Goal: Transaction & Acquisition: Download file/media

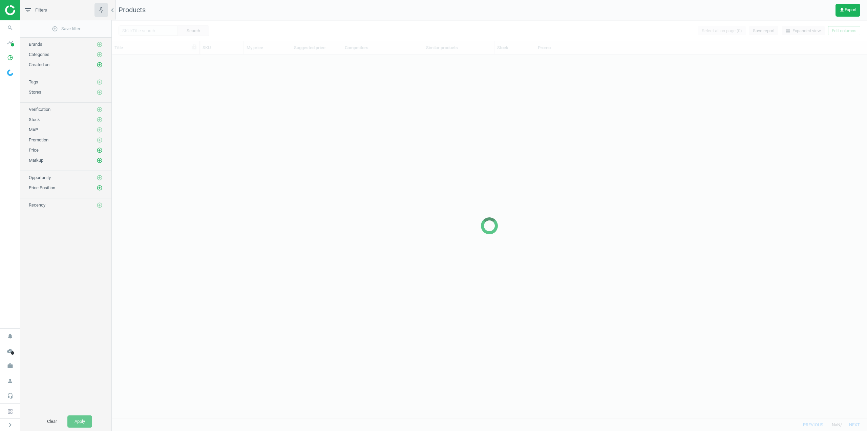
scroll to position [353, 751]
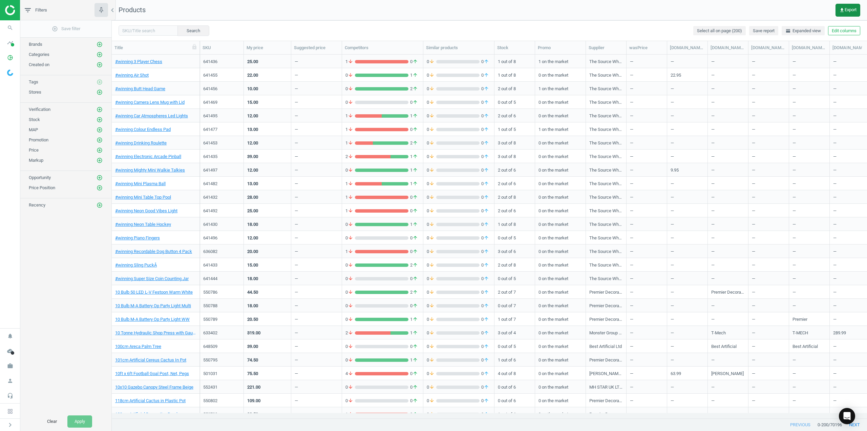
click at [848, 12] on span "get_app Export" at bounding box center [848, 9] width 17 height 5
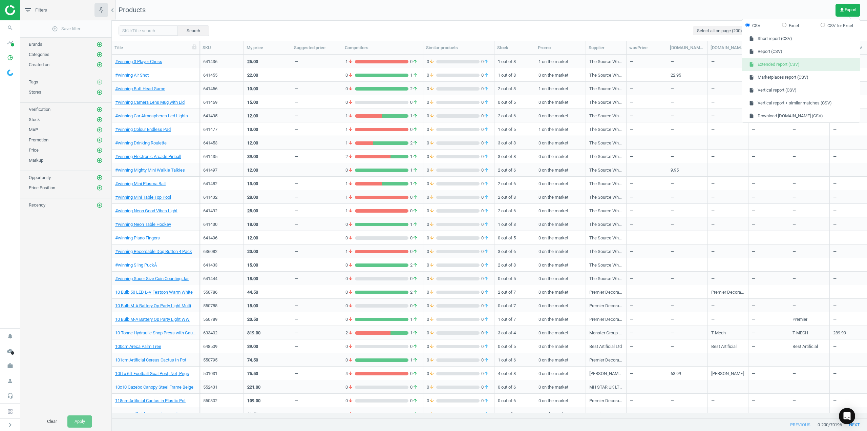
click at [784, 65] on button "insert_drive_file Extended report (CSV)" at bounding box center [801, 64] width 118 height 13
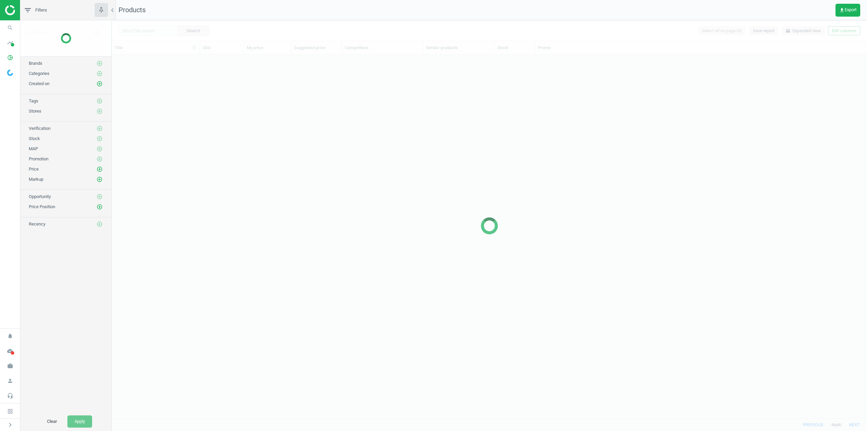
scroll to position [353, 751]
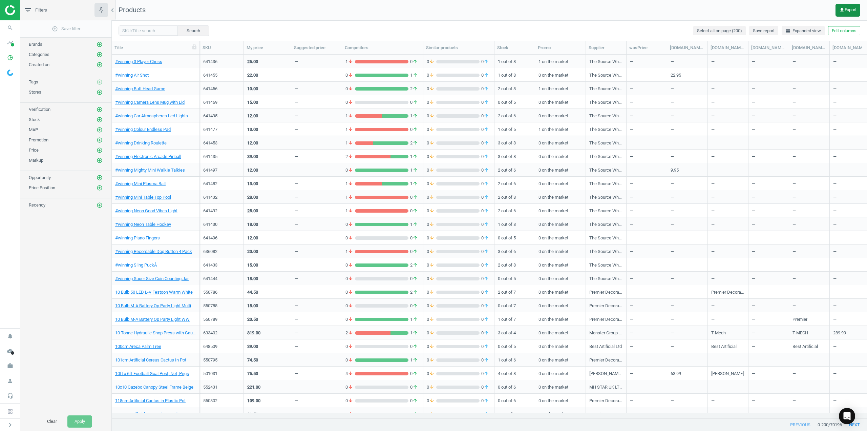
click at [848, 9] on span "get_app Export" at bounding box center [848, 9] width 17 height 5
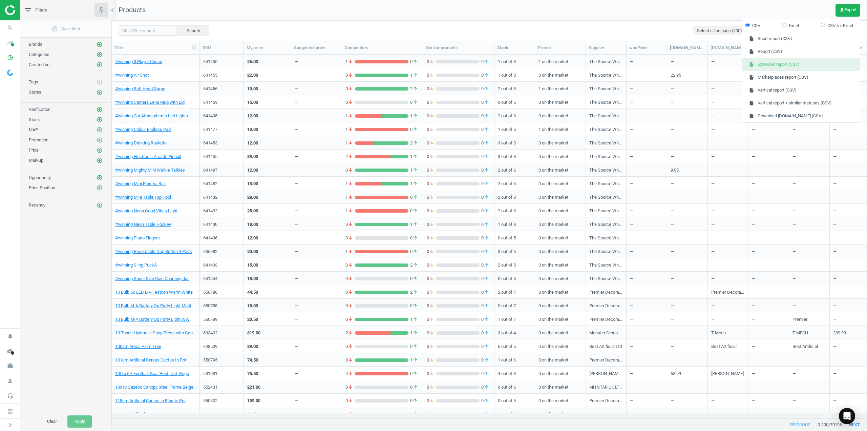
click at [777, 63] on button "insert_drive_file Extended report (CSV)" at bounding box center [801, 64] width 118 height 13
